Goal: Transaction & Acquisition: Purchase product/service

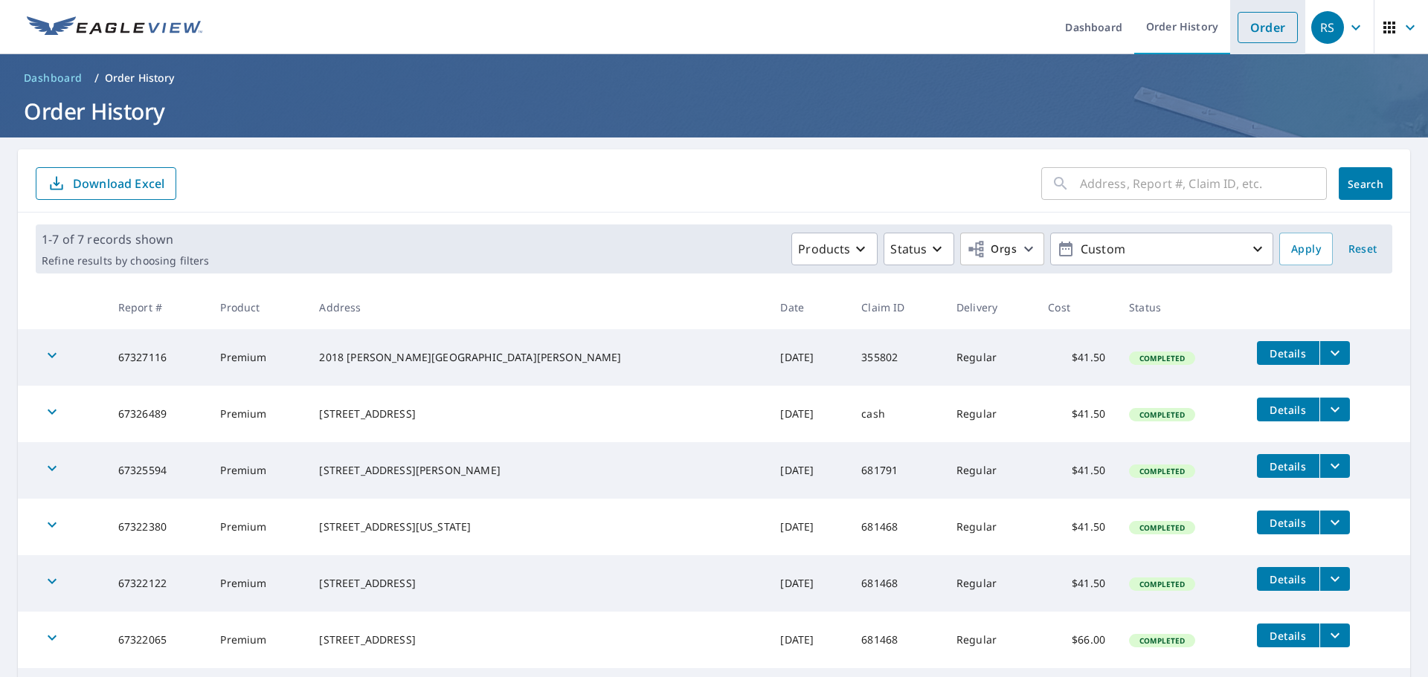
click at [1249, 22] on link "Order" at bounding box center [1267, 27] width 60 height 31
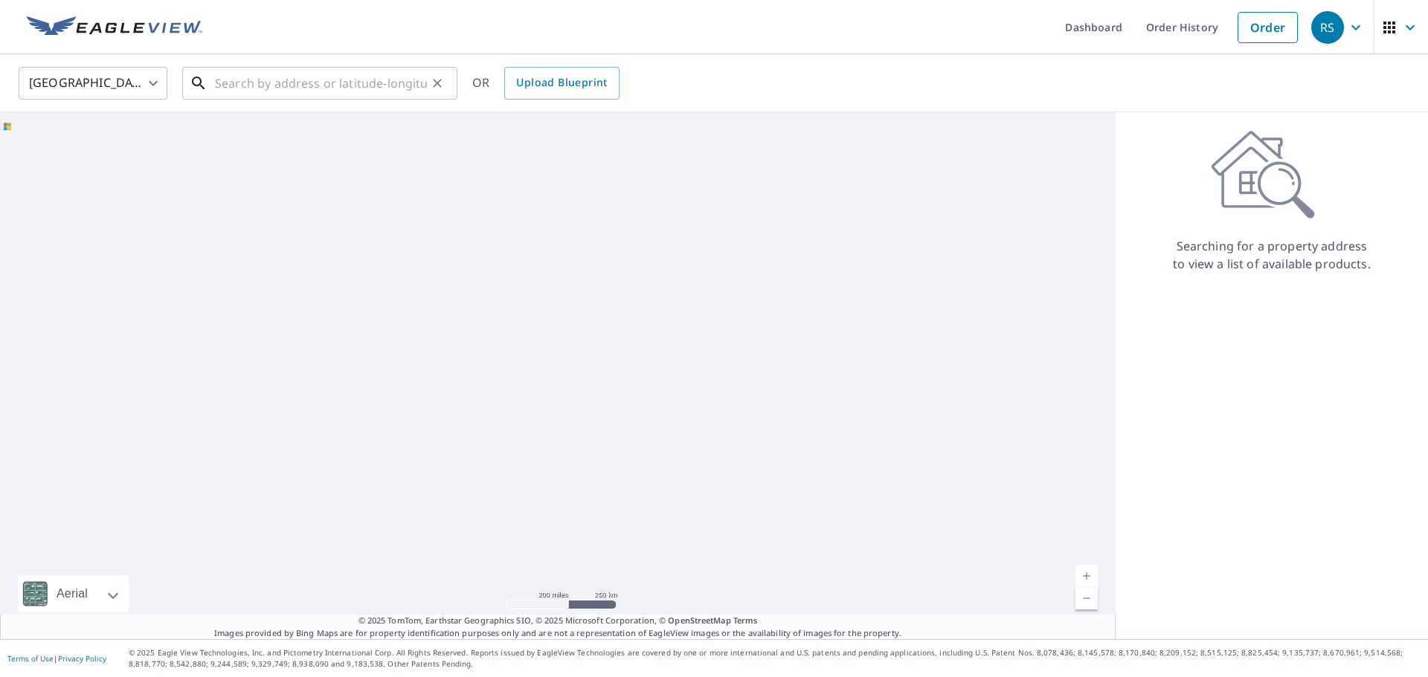
click at [347, 85] on input "text" at bounding box center [321, 83] width 212 height 42
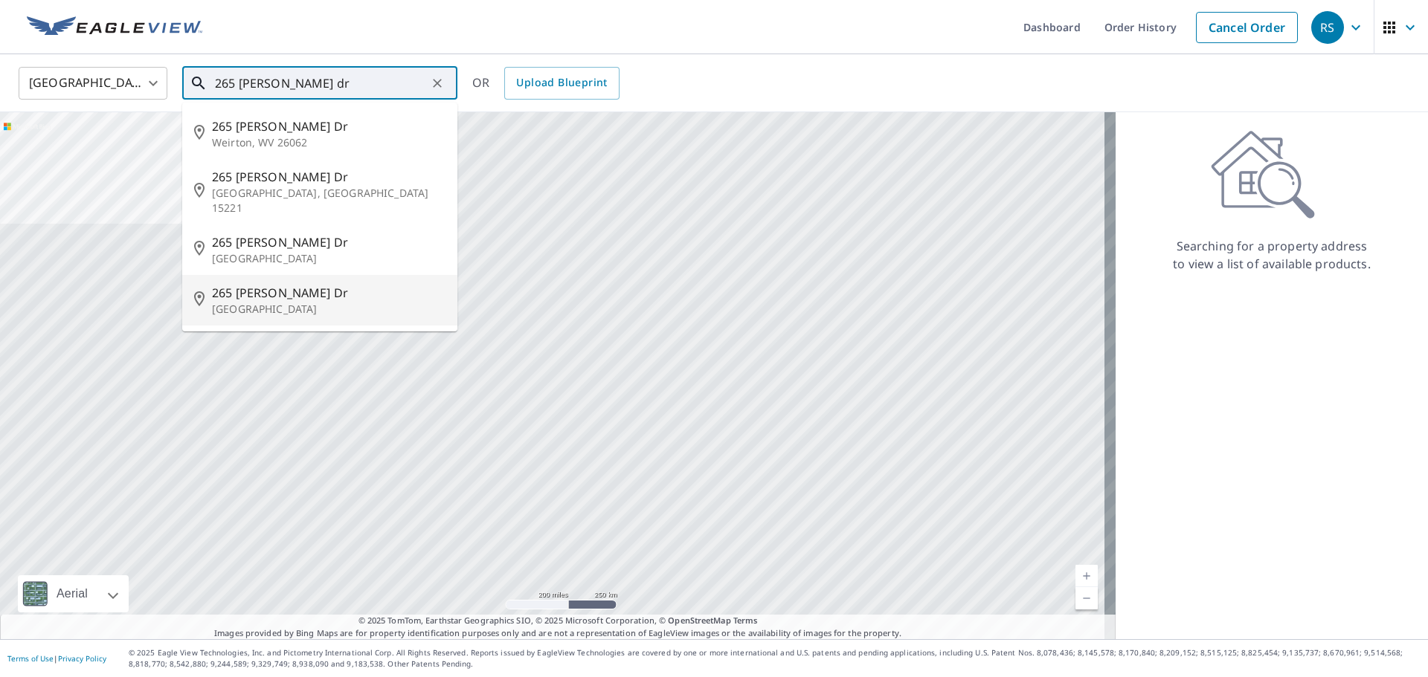
click at [263, 302] on p "[GEOGRAPHIC_DATA]" at bounding box center [328, 309] width 233 height 15
type input "[STREET_ADDRESS][PERSON_NAME][PERSON_NAME]"
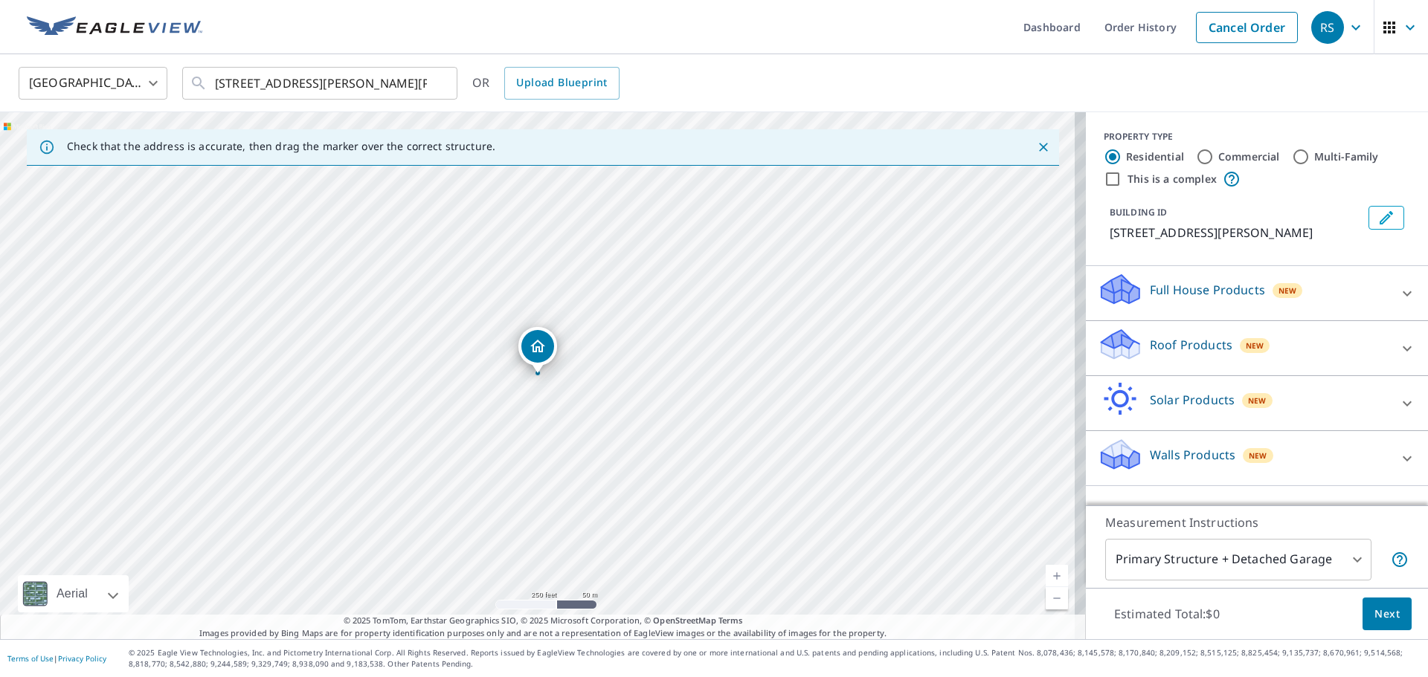
click at [1114, 348] on icon at bounding box center [1117, 351] width 7 height 13
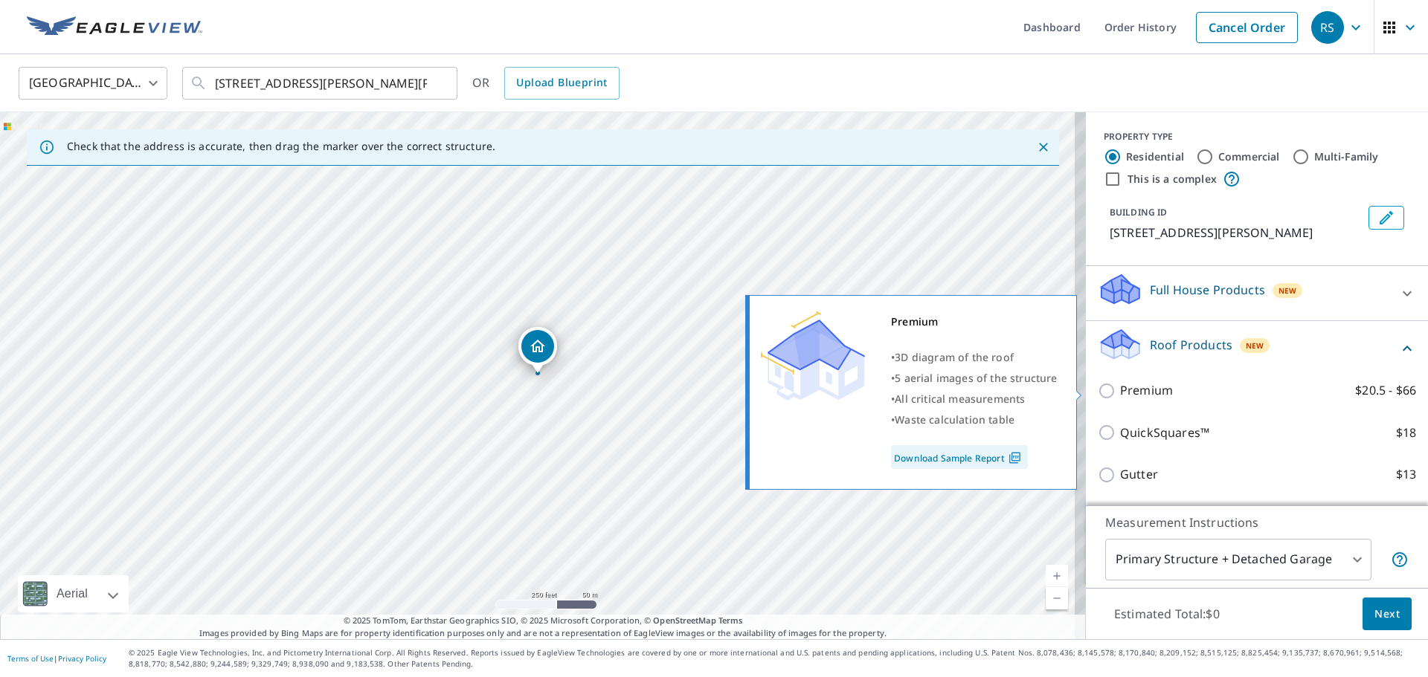
click at [1097, 389] on input "Premium $20.5 - $66" at bounding box center [1108, 391] width 22 height 18
checkbox input "true"
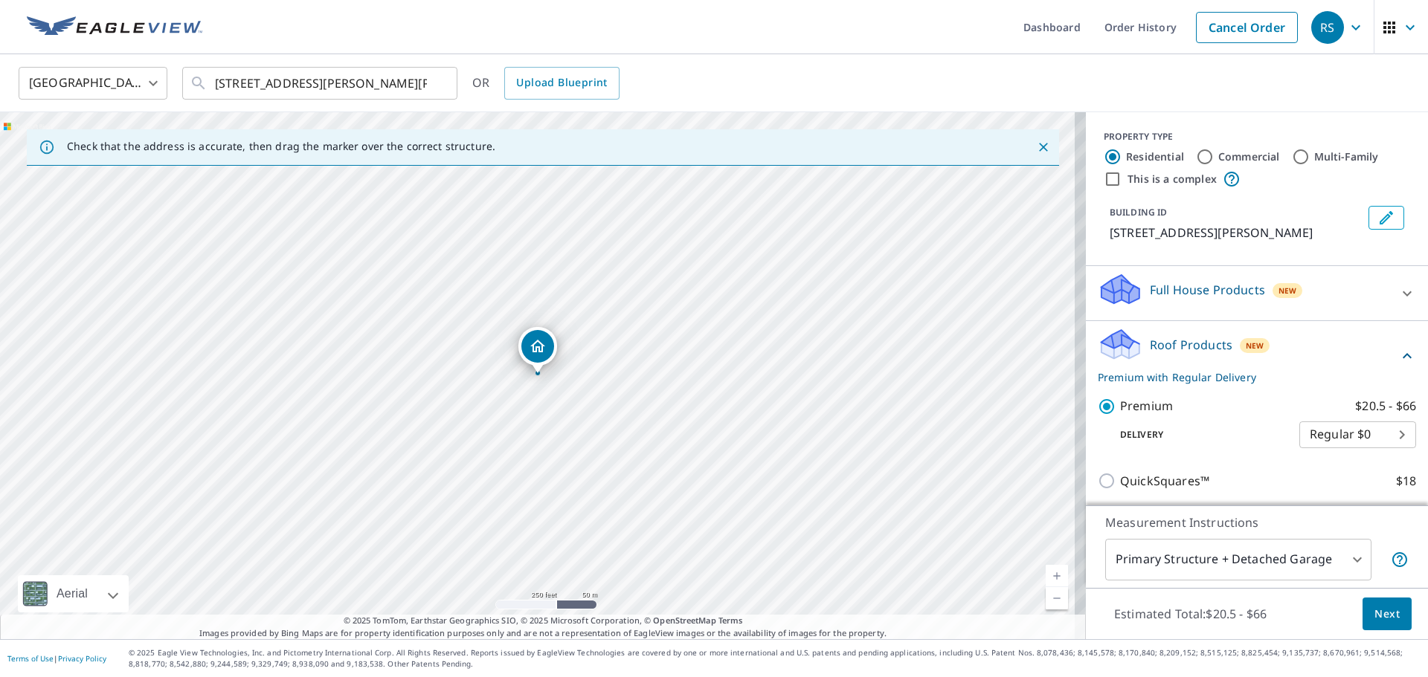
click at [1378, 613] on span "Next" at bounding box center [1386, 614] width 25 height 19
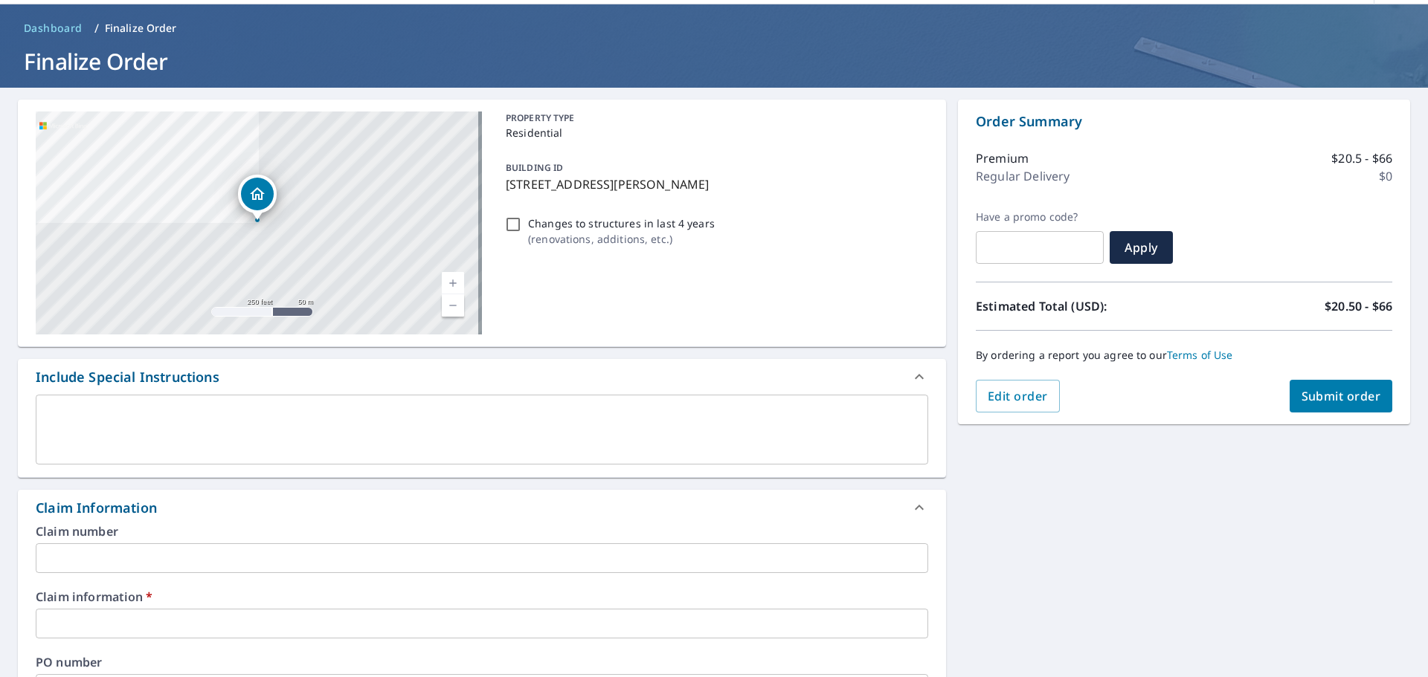
scroll to position [74, 0]
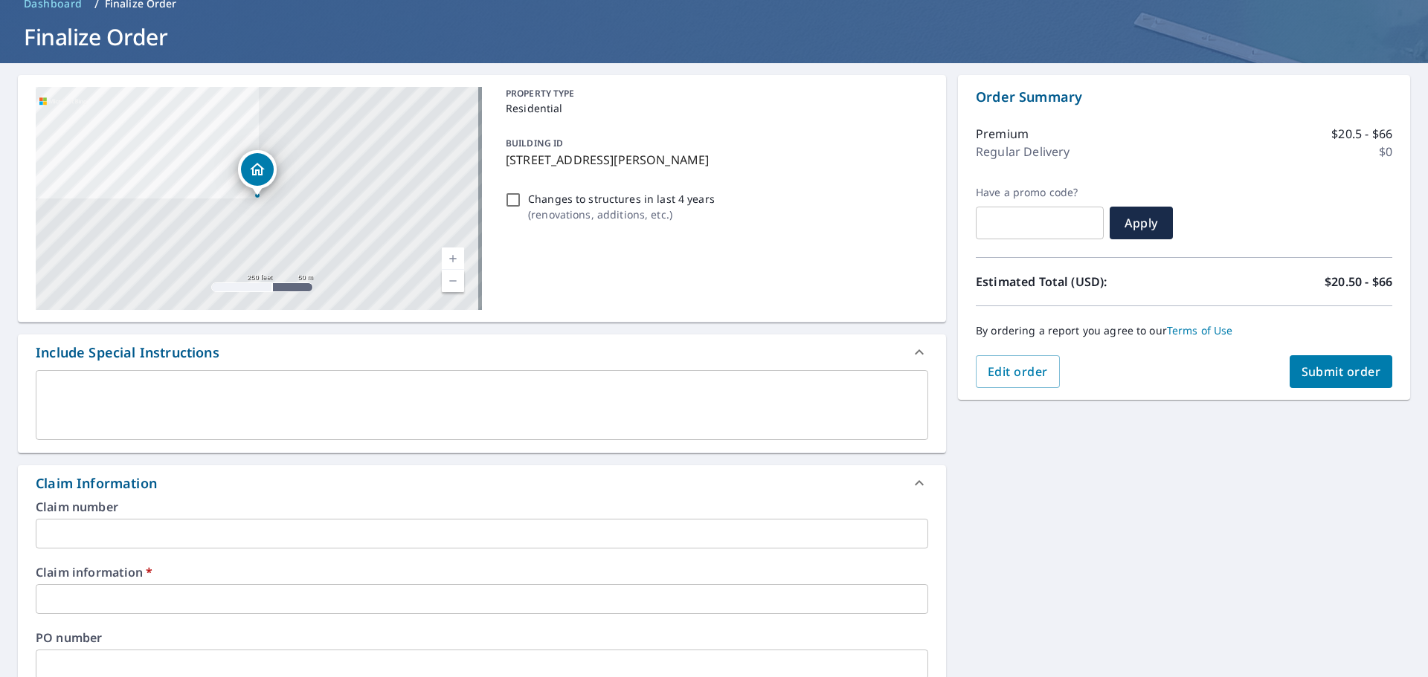
click at [161, 529] on input "text" at bounding box center [482, 534] width 892 height 30
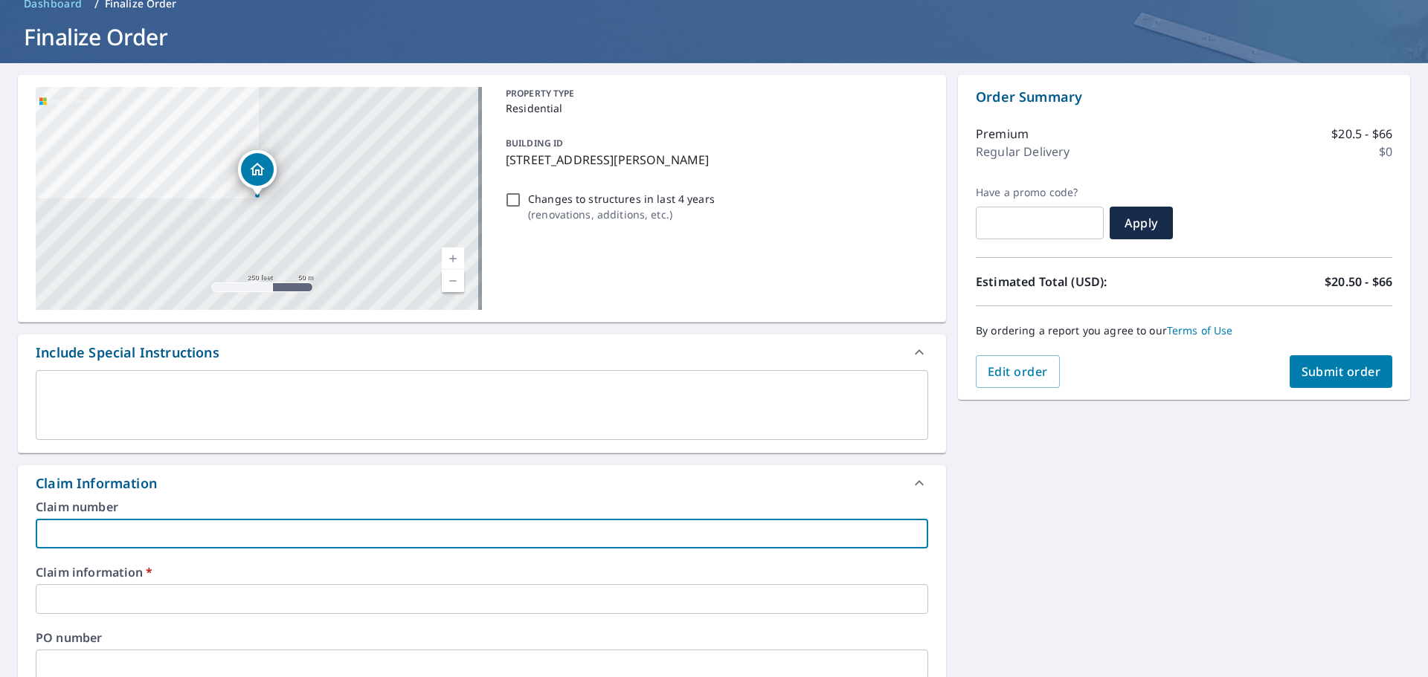
type input "582317"
checkbox input "true"
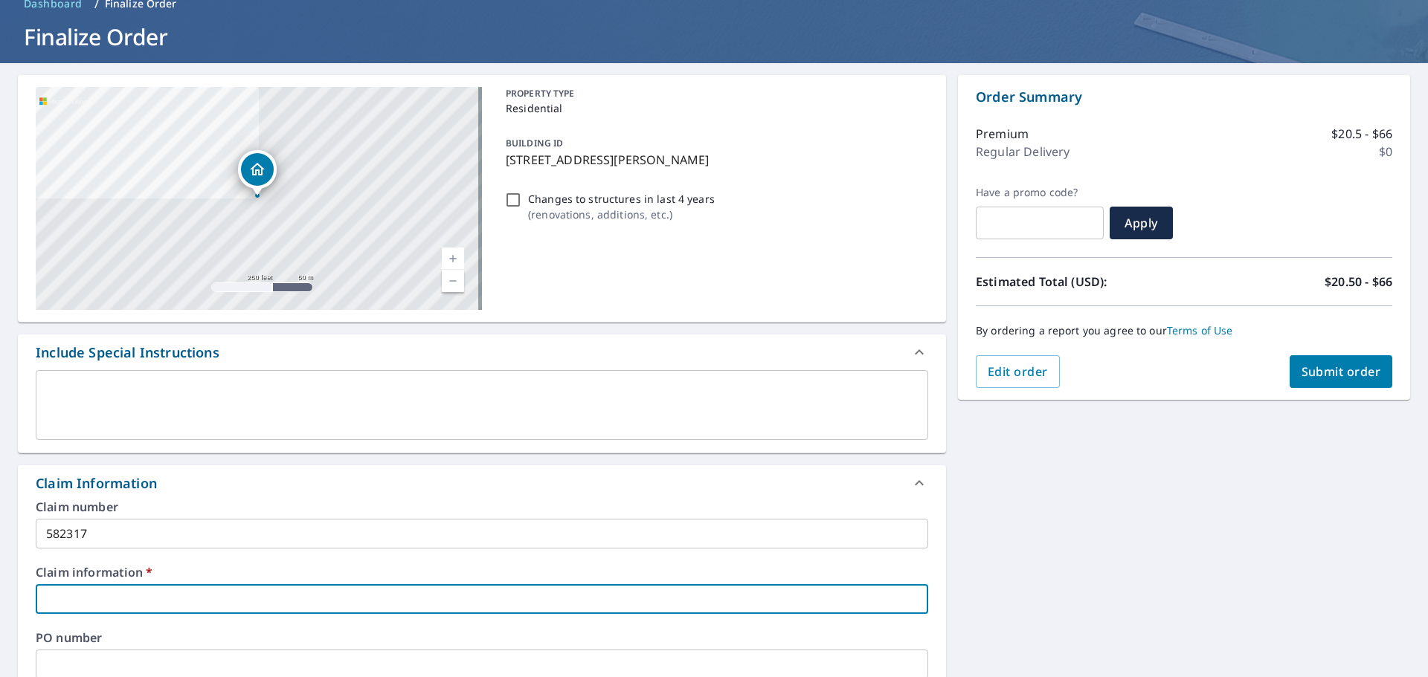
click at [92, 603] on input "text" at bounding box center [482, 599] width 892 height 30
type input "582317"
checkbox input "true"
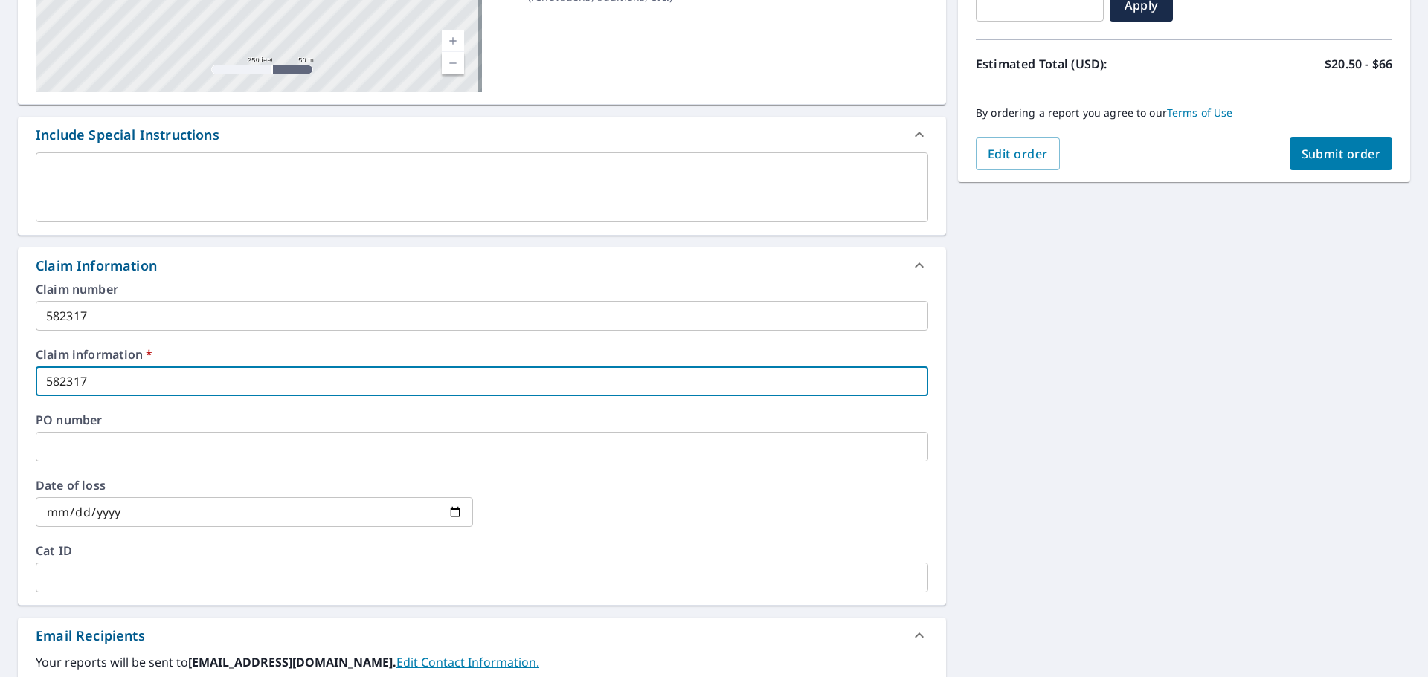
scroll to position [297, 0]
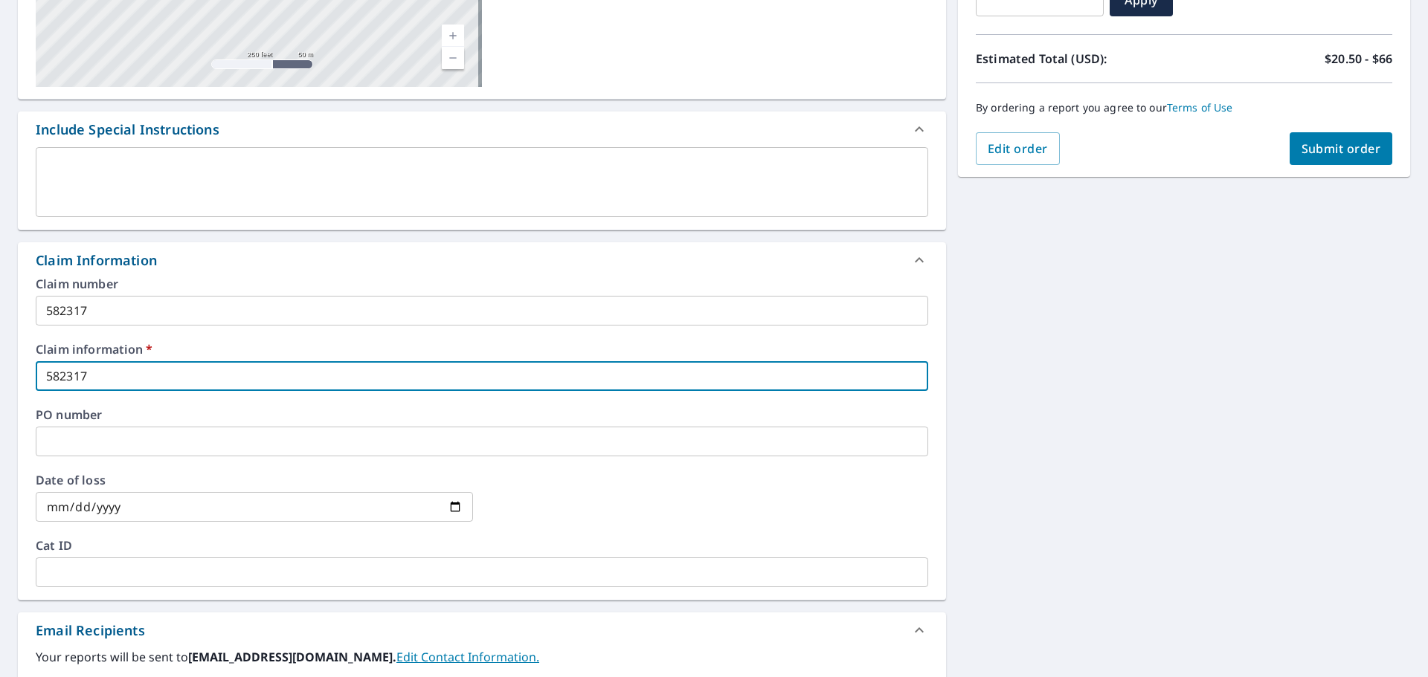
click at [86, 439] on input "text" at bounding box center [482, 442] width 892 height 30
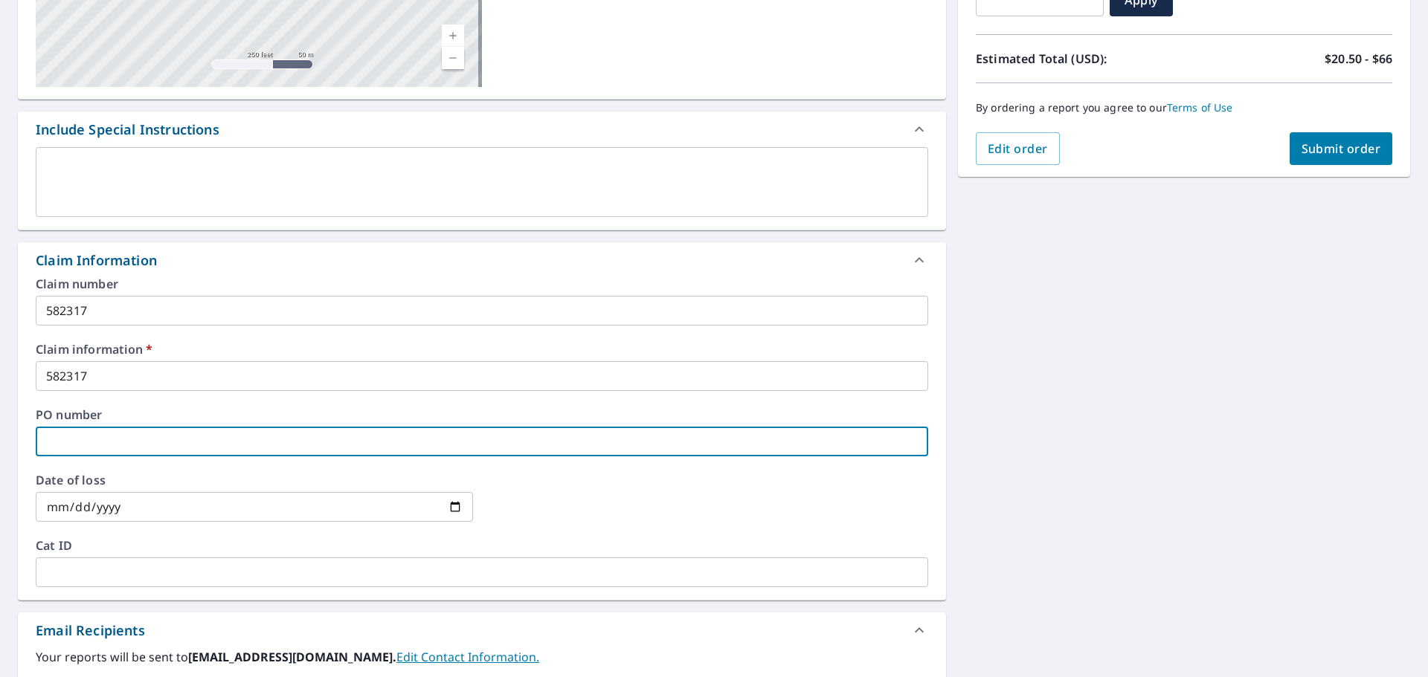
type input "2"
checkbox input "true"
type input "26"
checkbox input "true"
type input "265"
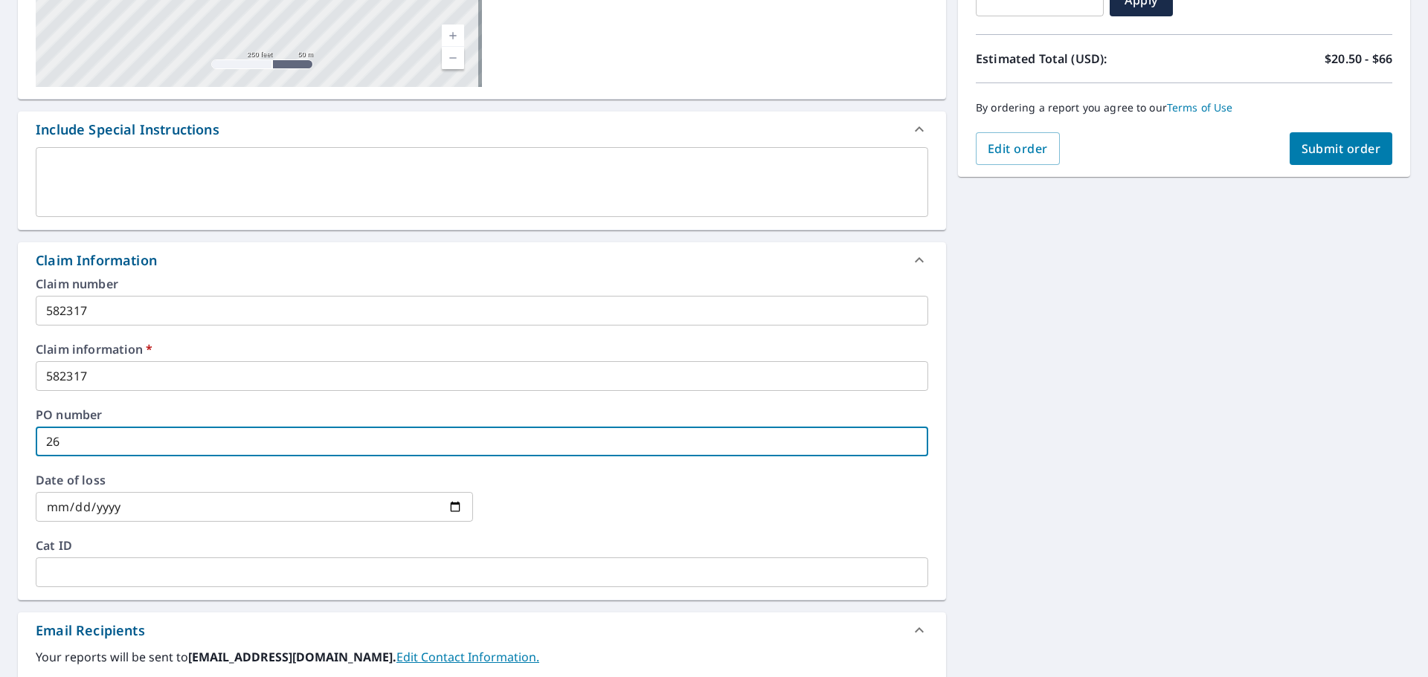
checkbox input "true"
type input "265"
checkbox input "true"
type input "265 s"
checkbox input "true"
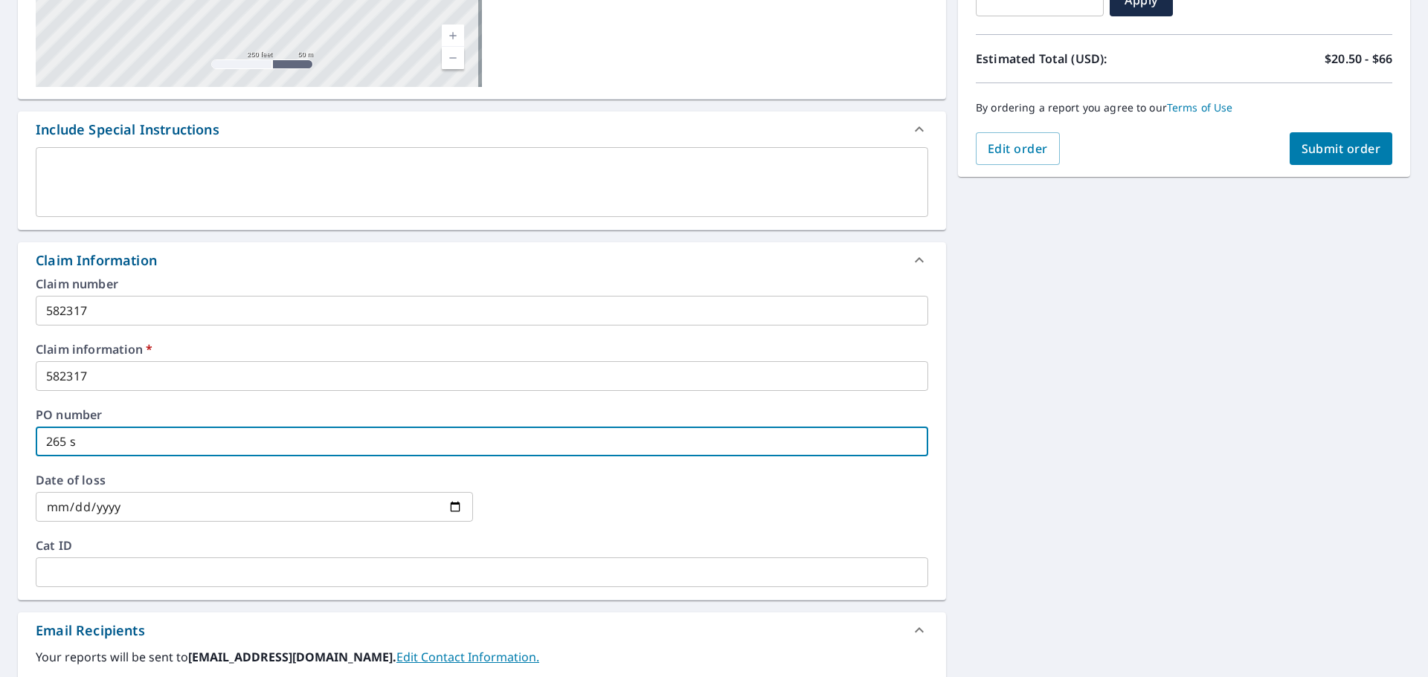
type input "265 sh"
checkbox input "true"
type input "265 sha"
checkbox input "true"
type input "265 shar"
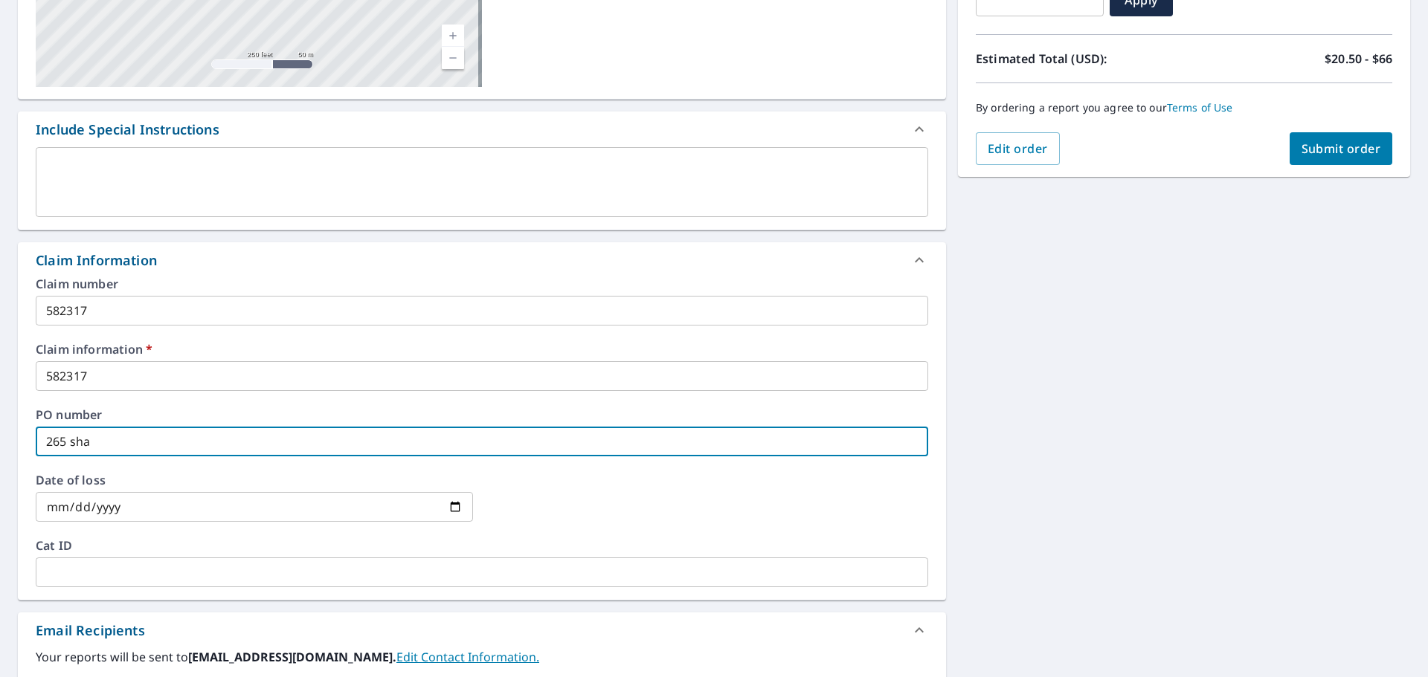
checkbox input "true"
type input "265 sharo"
checkbox input "true"
type input "265 [PERSON_NAME]"
checkbox input "true"
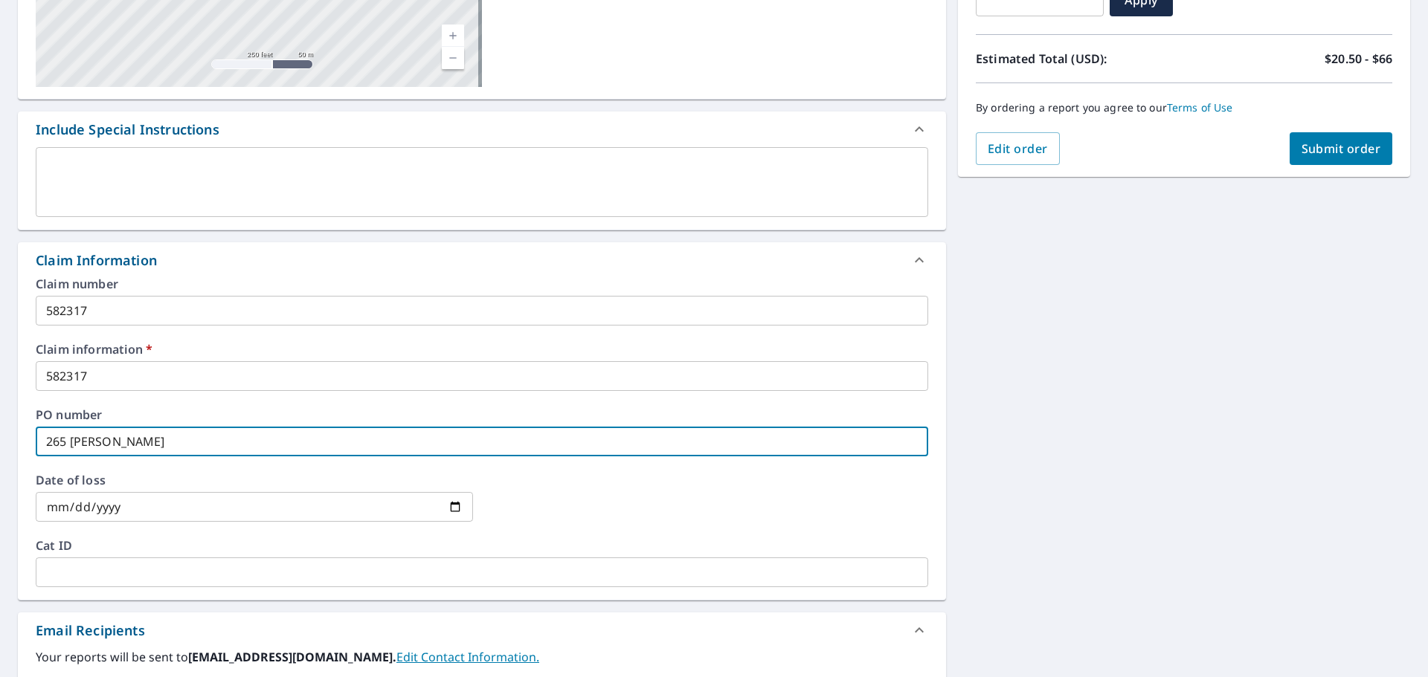
type input "265 [PERSON_NAME]"
checkbox input "true"
type input "265 [PERSON_NAME]"
checkbox input "true"
type input "265 [PERSON_NAME] dr"
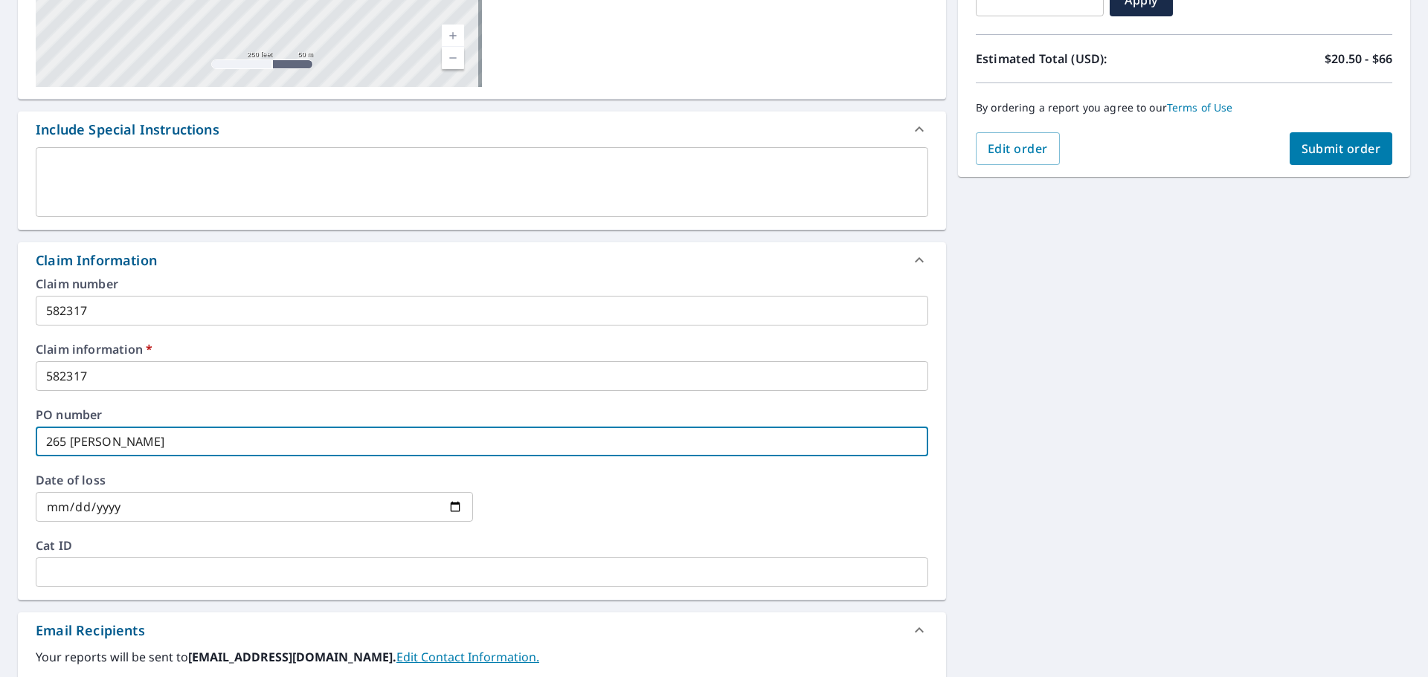
checkbox input "true"
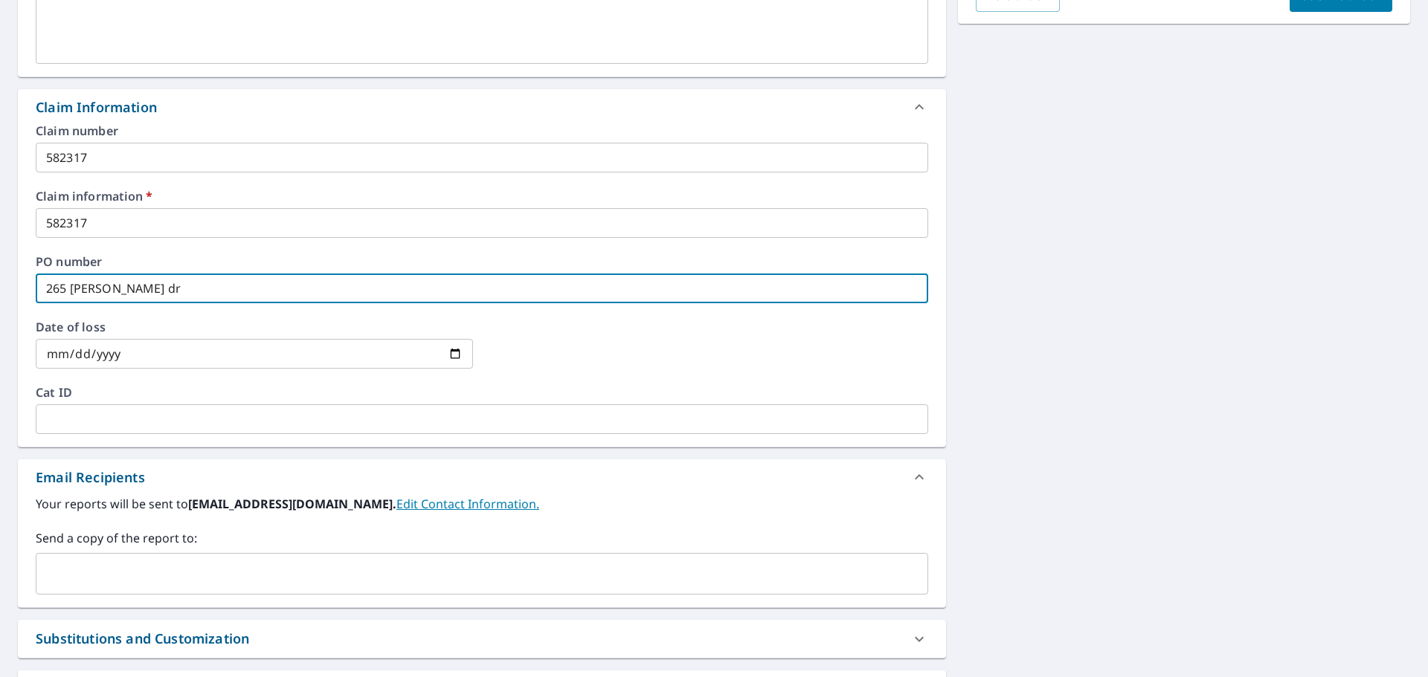
scroll to position [595, 0]
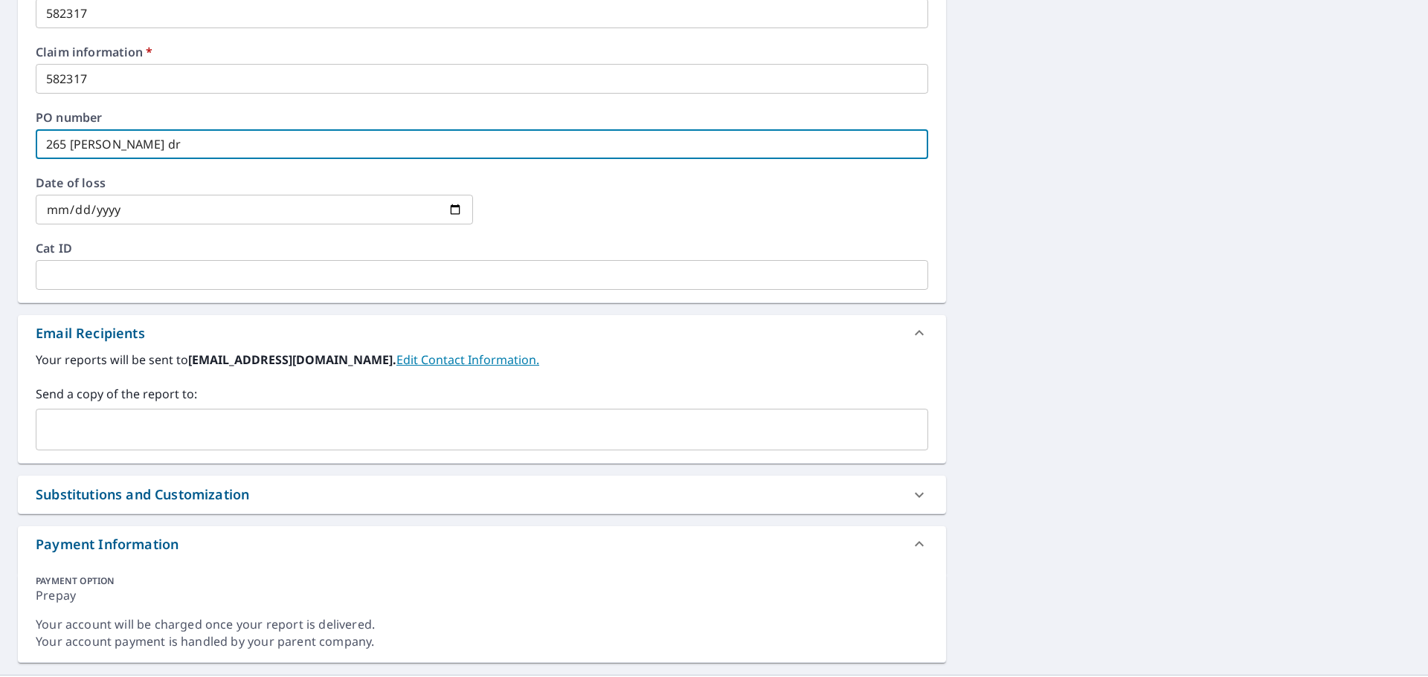
type input "265 [PERSON_NAME] dr"
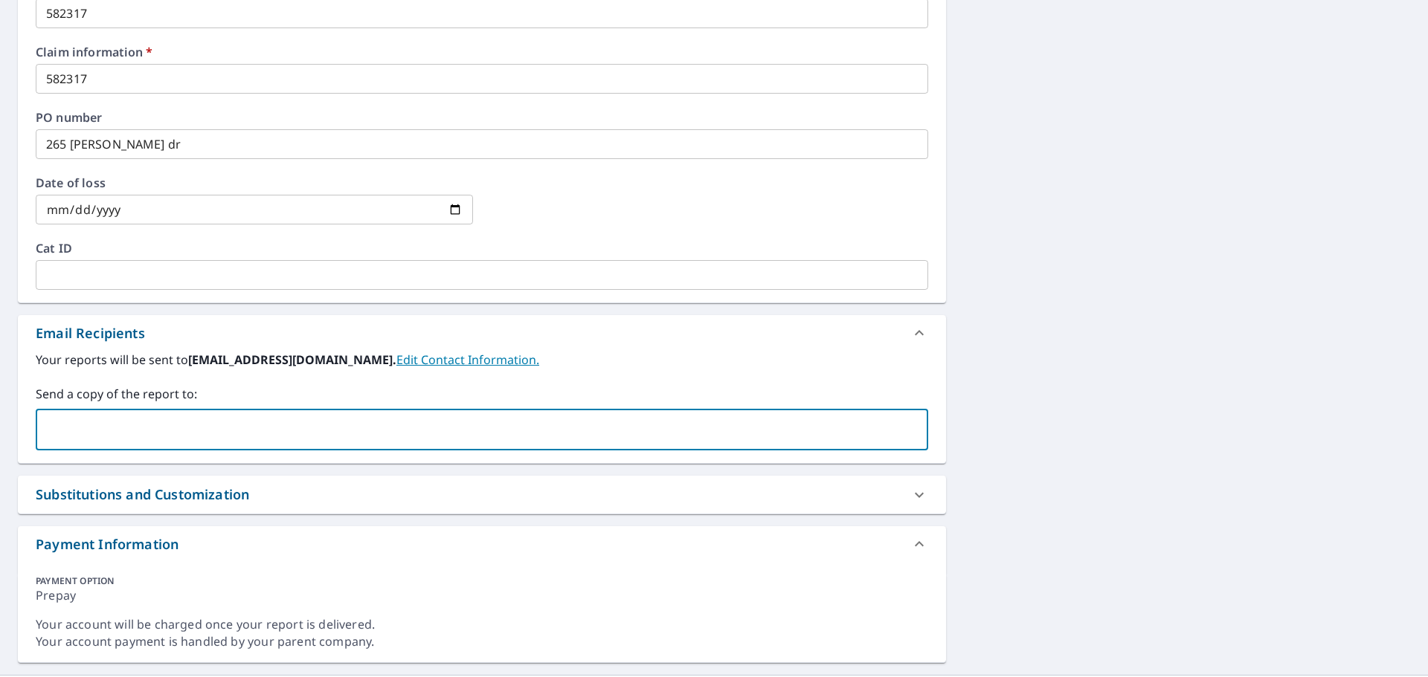
click at [68, 430] on input "text" at bounding box center [470, 430] width 857 height 28
paste input "[PERSON_NAME][DOMAIN_NAME][EMAIL_ADDRESS][PERSON_NAME][DOMAIN_NAME]"
type input "[PERSON_NAME][DOMAIN_NAME][EMAIL_ADDRESS][PERSON_NAME][DOMAIN_NAME]"
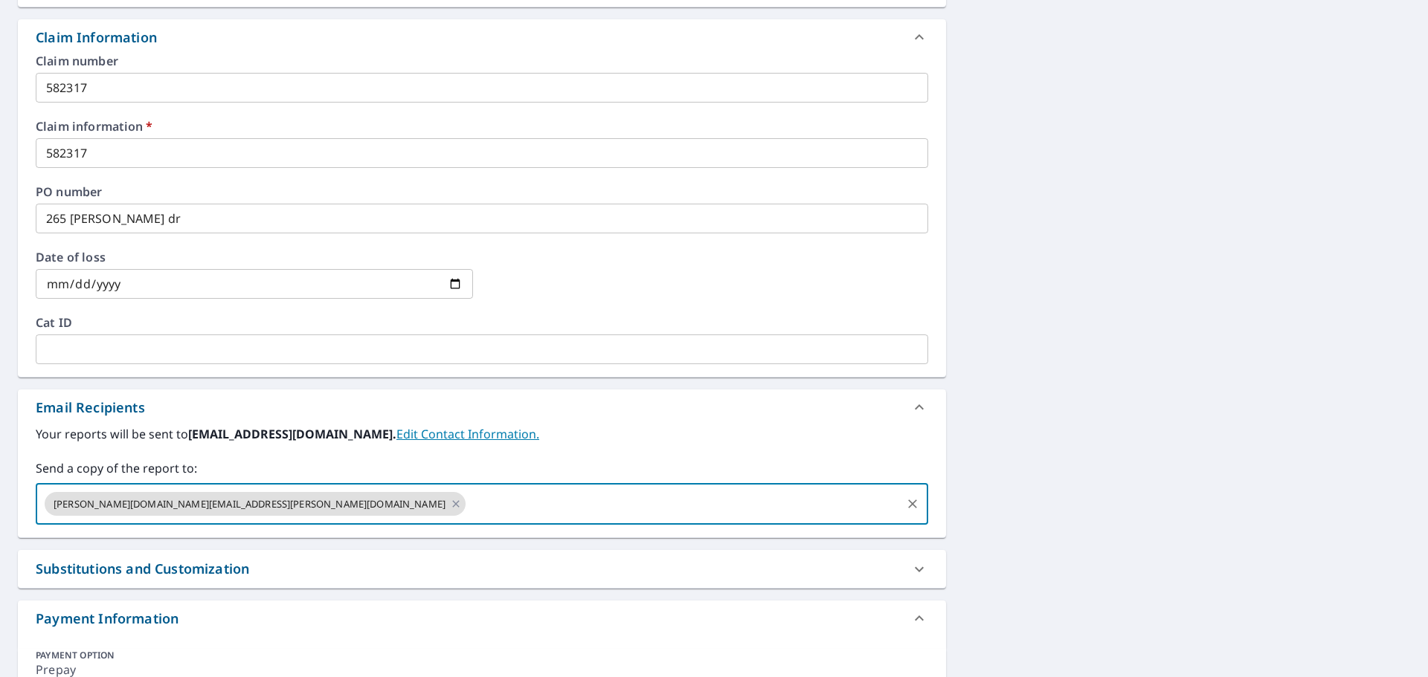
scroll to position [372, 0]
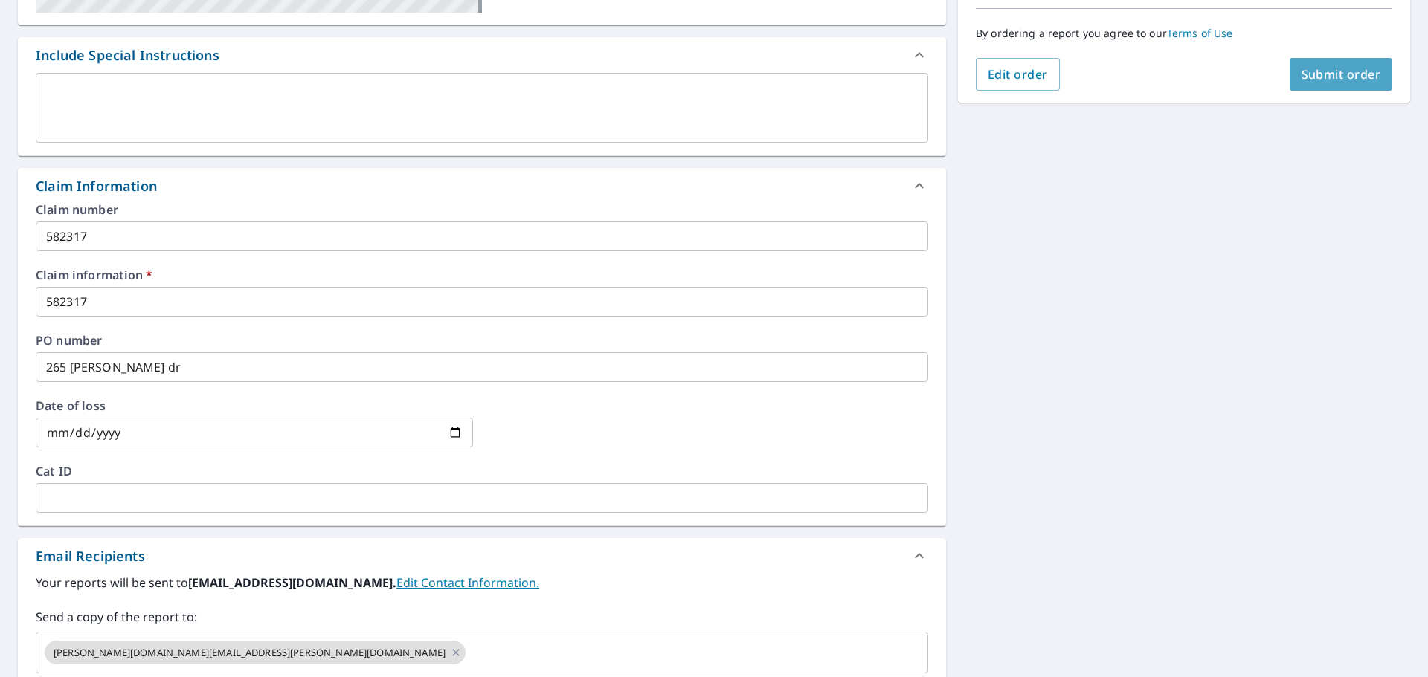
click at [1349, 66] on span "Submit order" at bounding box center [1341, 74] width 80 height 16
checkbox input "true"
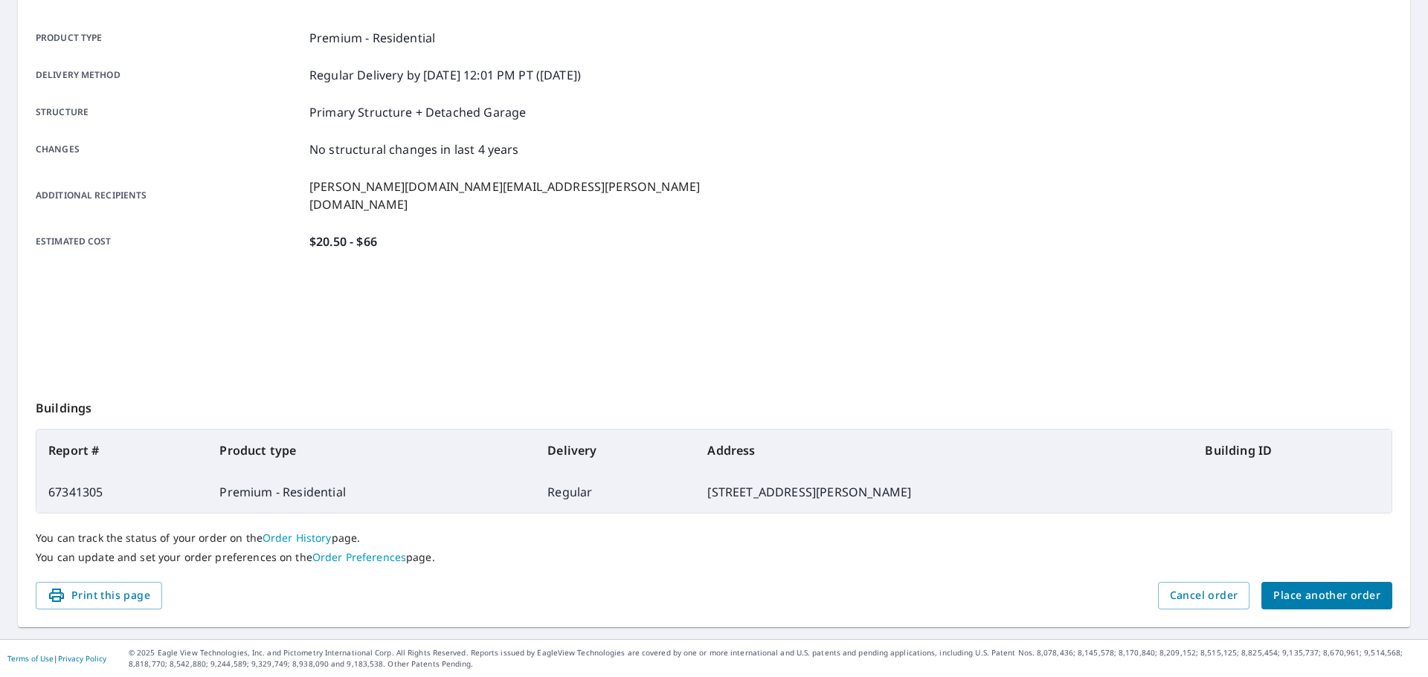
scroll to position [198, 0]
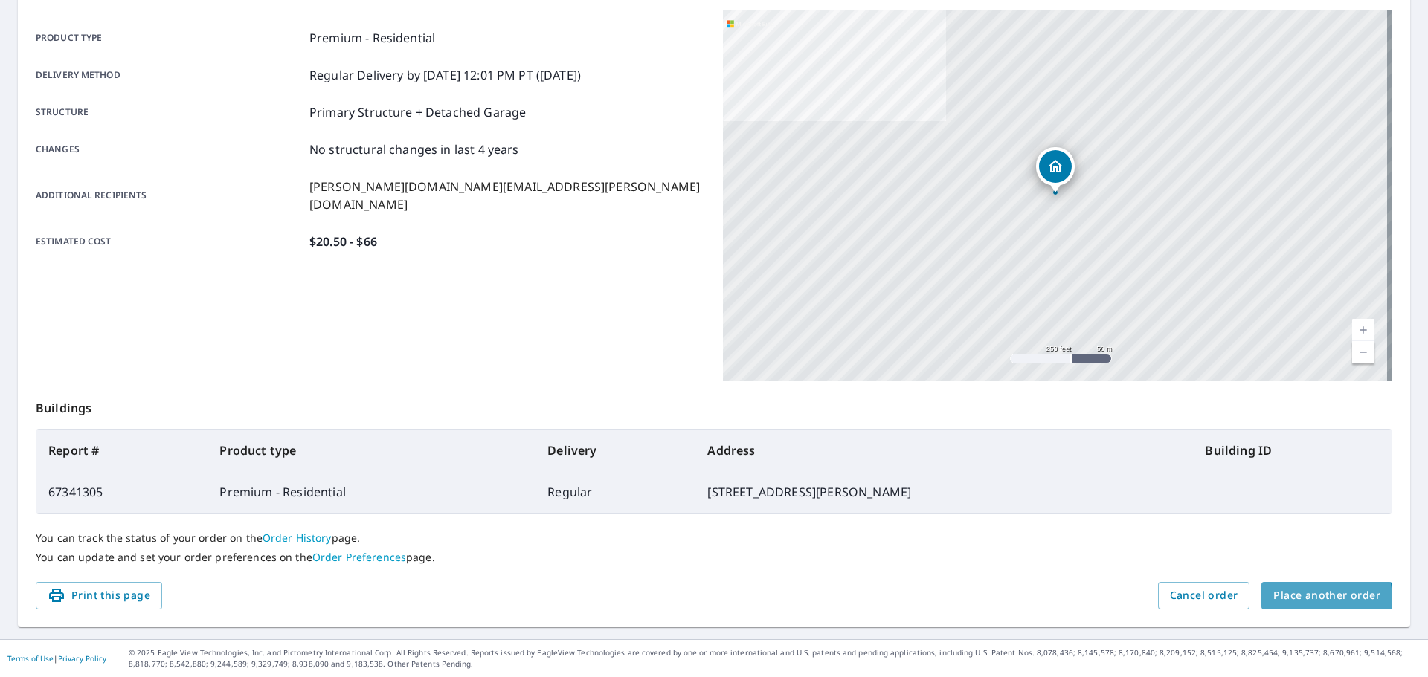
click at [1295, 599] on span "Place another order" at bounding box center [1326, 596] width 107 height 19
